Goal: Task Accomplishment & Management: Manage account settings

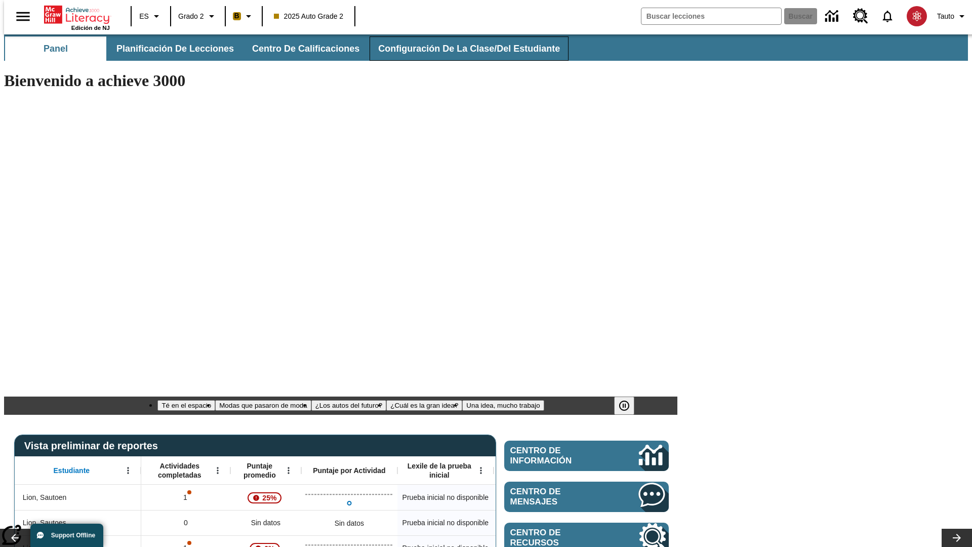
click at [458, 49] on span "Configuración de la clase/del estudiante" at bounding box center [469, 49] width 182 height 12
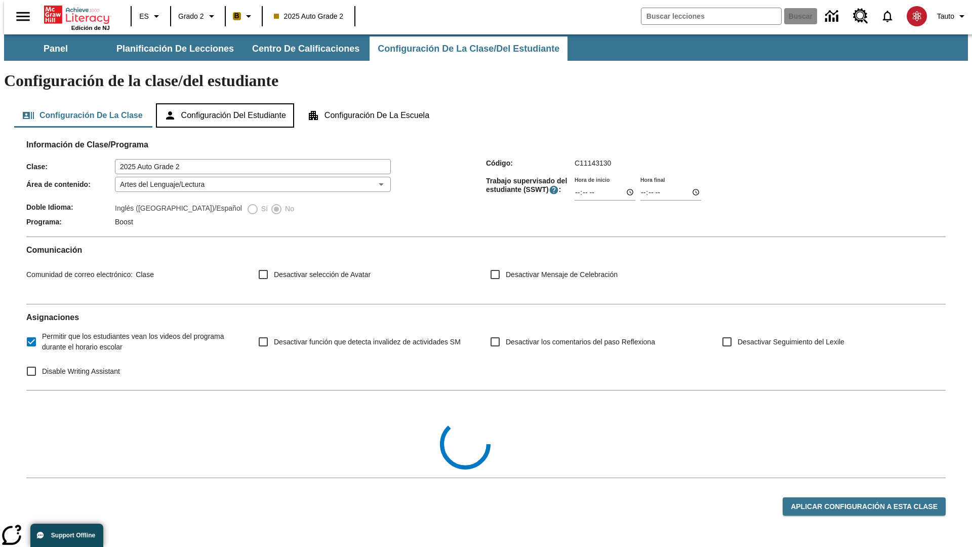
click at [226, 103] on button "Configuración del estudiante" at bounding box center [225, 115] width 138 height 24
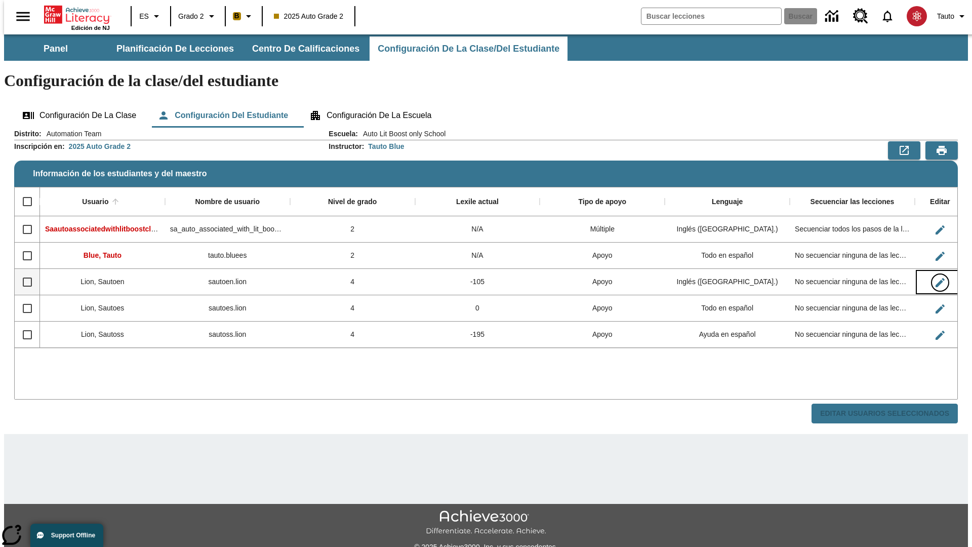
click at [936, 278] on icon "Editar Usuario" at bounding box center [940, 282] width 9 height 9
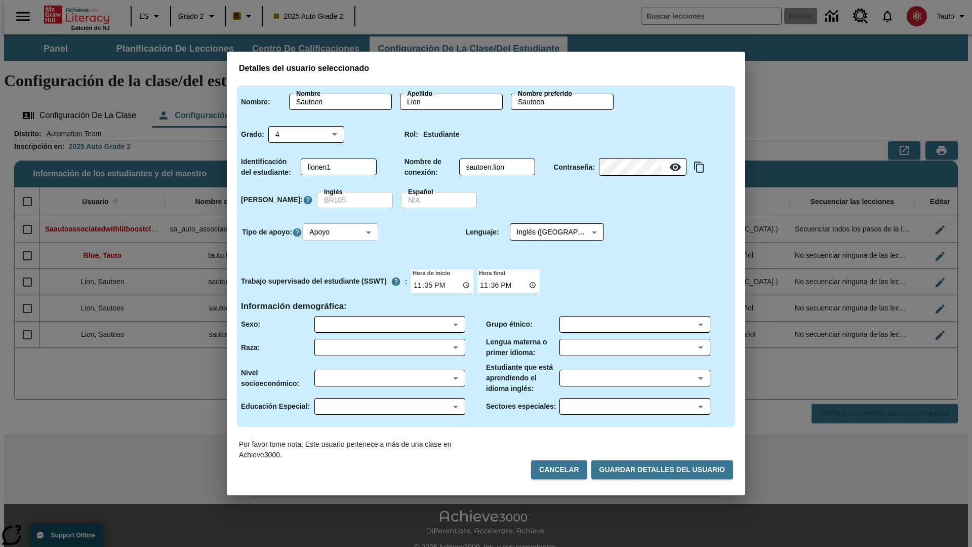
click at [342, 232] on body "Saltar al contenido principal Edición de NJ ES Grado 2 B 2025 Auto Grade 2 Busc…" at bounding box center [486, 301] width 964 height 535
click at [342, 269] on li "Apoyo" at bounding box center [342, 269] width 76 height 17
click at [547, 232] on body "Saltar al contenido principal Edición de NJ ES Grado 2 B 2025 Auto Grade 2 Busc…" at bounding box center [486, 301] width 964 height 535
click at [342, 232] on body "Saltar al contenido principal Edición de NJ ES Grado 2 B 2025 Auto Grade 2 Busc…" at bounding box center [486, 301] width 964 height 535
click at [342, 286] on li "Enriquecimiento" at bounding box center [342, 286] width 76 height 17
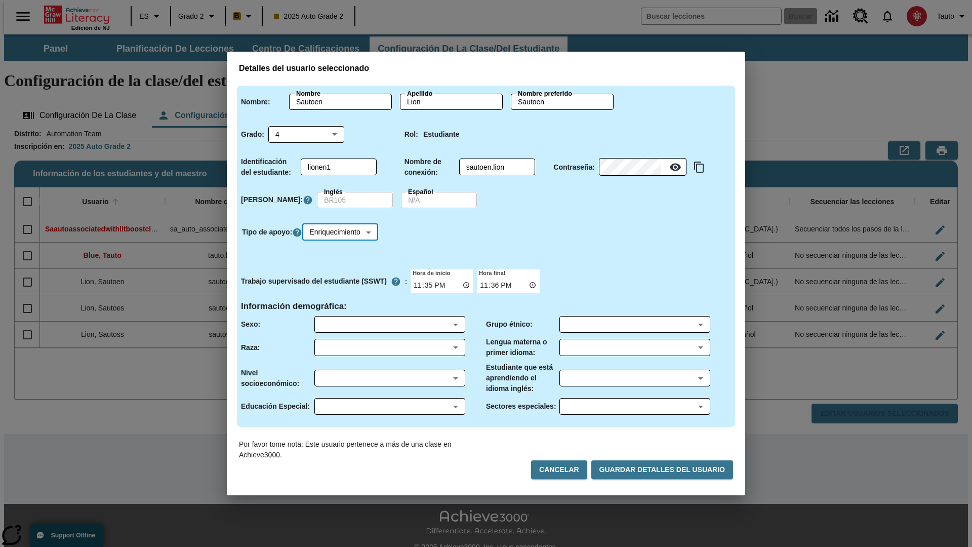
click at [343, 232] on body "Saltar al contenido principal Edición de NJ ES Grado 2 B 2025 Auto Grade 2 Busc…" at bounding box center [486, 301] width 964 height 535
click at [343, 253] on li "Estándar" at bounding box center [343, 253] width 79 height 17
type input "0"
